Goal: Entertainment & Leisure: Consume media (video, audio)

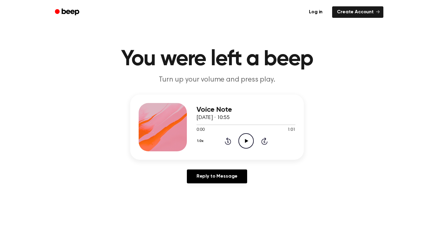
click at [246, 138] on icon "Play Audio" at bounding box center [245, 140] width 15 height 15
drag, startPoint x: 223, startPoint y: 125, endPoint x: 143, endPoint y: 125, distance: 79.9
click at [143, 125] on div "Voice Note [DATE] · 10:55 0:17 1:01 Your browser does not support the [object O…" at bounding box center [217, 126] width 174 height 65
drag, startPoint x: 200, startPoint y: 125, endPoint x: 190, endPoint y: 125, distance: 10.2
click at [191, 125] on div "Voice Note [DATE] · 10:55 0:19 1:01 Your browser does not support the [object O…" at bounding box center [217, 126] width 174 height 65
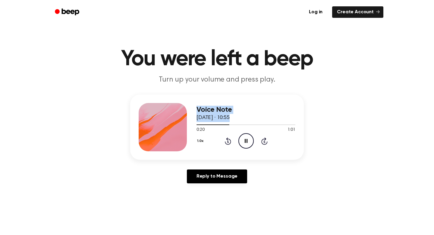
click at [196, 125] on div "Voice Note [DATE] · 10:55 0:20 1:01 Your browser does not support the [object O…" at bounding box center [217, 126] width 174 height 65
click at [197, 125] on div at bounding box center [246, 124] width 99 height 5
click at [247, 140] on icon at bounding box center [246, 141] width 3 height 4
drag, startPoint x: 209, startPoint y: 124, endPoint x: 172, endPoint y: 124, distance: 36.2
click at [172, 124] on div "Voice Note [DATE] · 10:55 0:10 1:01 Your browser does not support the [object O…" at bounding box center [217, 126] width 174 height 65
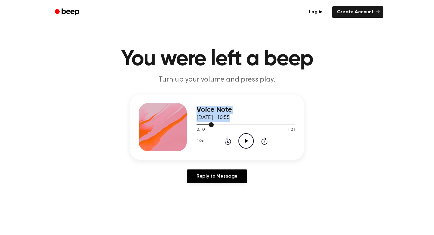
click at [197, 124] on div at bounding box center [205, 124] width 17 height 1
click at [243, 140] on icon "Play Audio" at bounding box center [245, 140] width 15 height 15
click at [197, 124] on div at bounding box center [202, 124] width 10 height 1
click at [243, 136] on icon "Pause Audio" at bounding box center [245, 140] width 15 height 15
